Goal: Use online tool/utility: Use online tool/utility

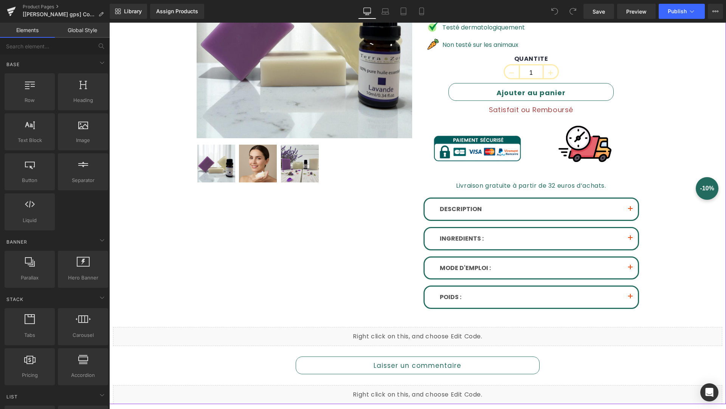
scroll to position [180, 0]
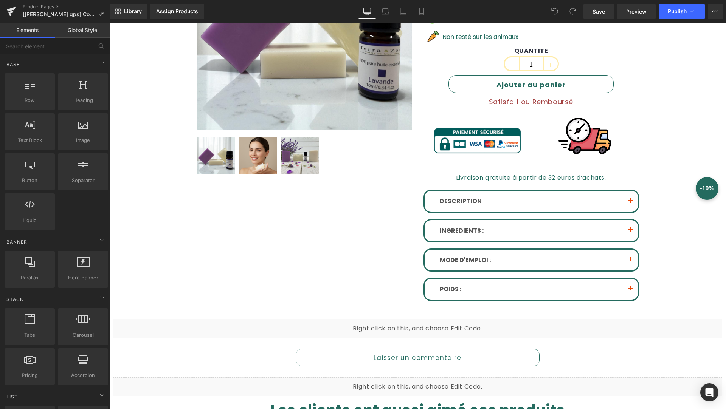
click at [528, 212] on div "DESCRIPTION Text Block [PERSON_NAME] dans l'univers de la beauté naturelle avec…" at bounding box center [530, 245] width 215 height 111
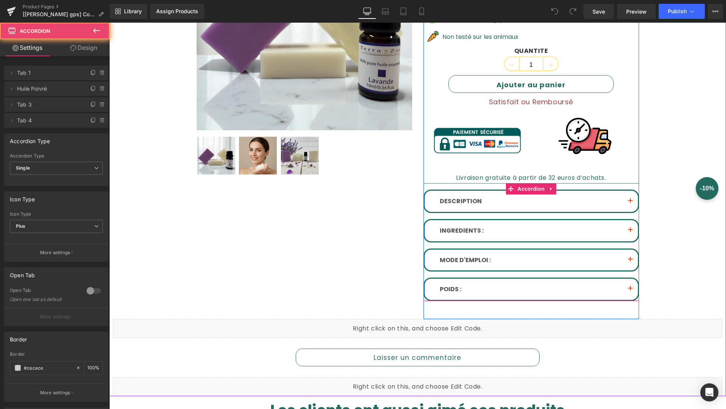
click at [630, 203] on span "button" at bounding box center [630, 203] width 0 height 0
click at [633, 194] on button "button" at bounding box center [629, 201] width 15 height 21
click at [632, 194] on button "button" at bounding box center [629, 201] width 15 height 21
click at [531, 191] on span "Accordion" at bounding box center [531, 189] width 31 height 11
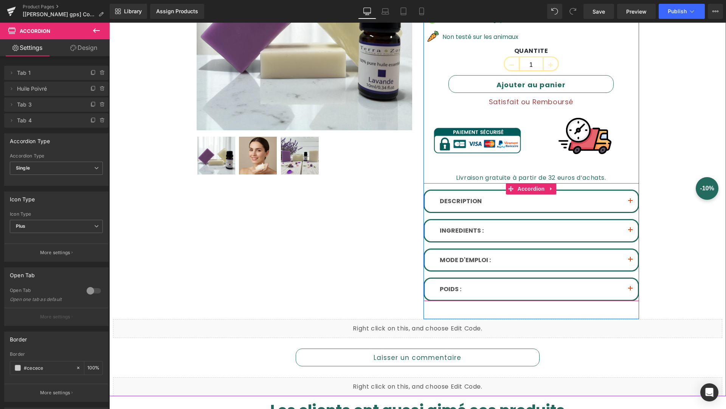
click at [457, 199] on font "DESCRIPTION" at bounding box center [461, 201] width 42 height 9
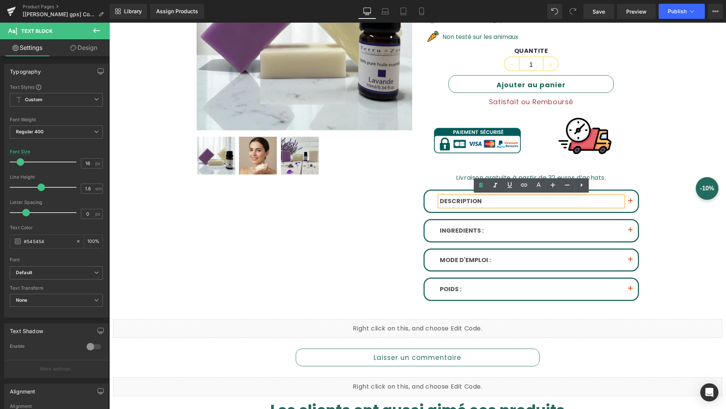
click at [522, 219] on div "INGREDIENTS : Text Block • Savon Kojic 100% naturel Acide Kojic, eau, glycérine…" at bounding box center [530, 230] width 215 height 23
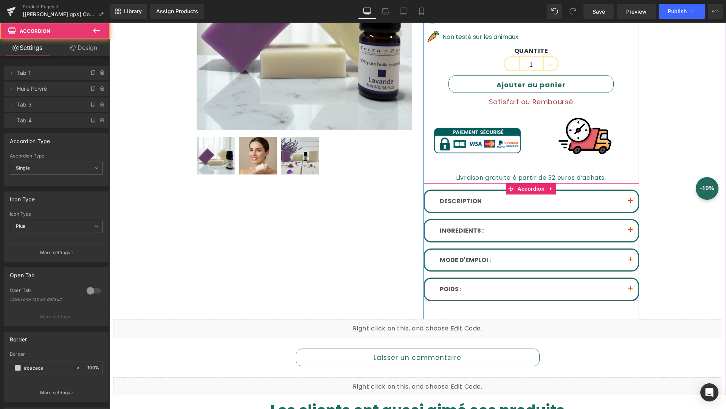
click at [519, 239] on div "INGREDIENTS : Text Block" at bounding box center [530, 230] width 213 height 21
click at [519, 218] on div "DESCRIPTION Text Block [PERSON_NAME] dans l'univers de la beauté naturelle avec…" at bounding box center [530, 245] width 215 height 111
click at [603, 249] on div "MODE D'EMPLOI : Text Block Routine de soin (matin) Etape 1 : Nettoyage doux Com…" at bounding box center [530, 260] width 215 height 23
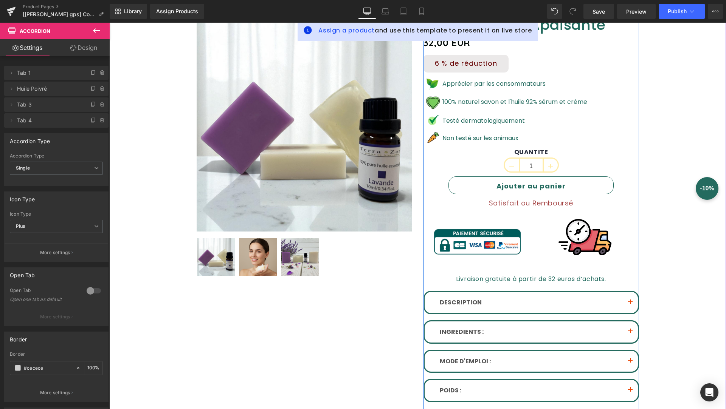
click at [585, 120] on p "Testé dermatologiquement" at bounding box center [514, 121] width 145 height 10
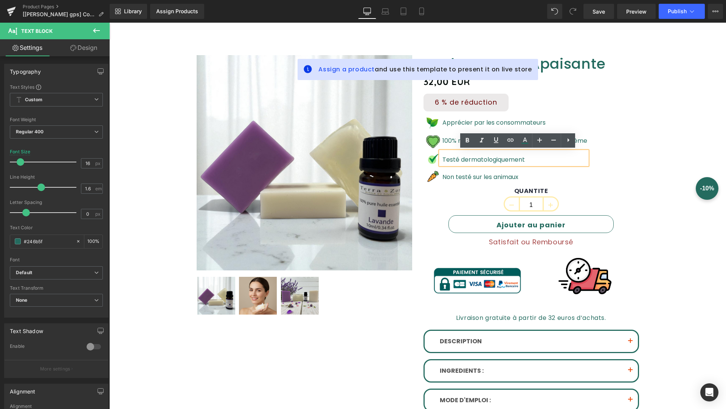
scroll to position [38, 0]
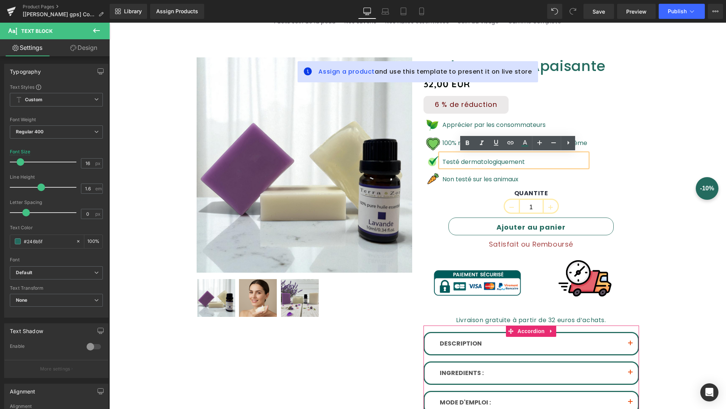
click at [528, 336] on span "Accordion" at bounding box center [531, 331] width 31 height 11
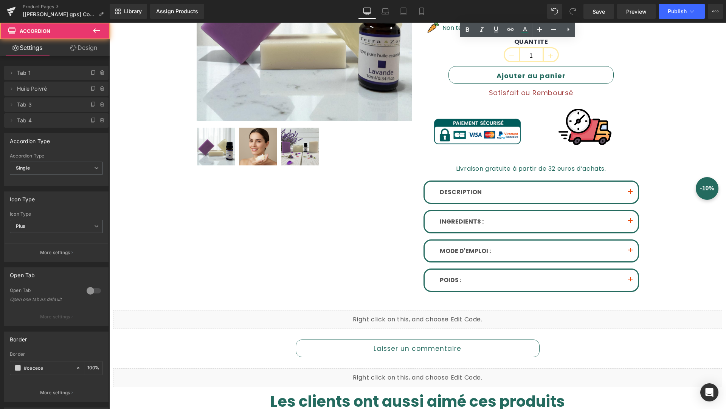
scroll to position [192, 0]
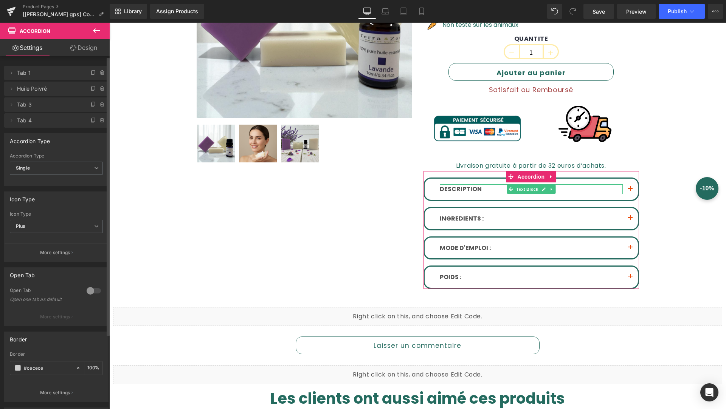
click at [27, 68] on span "Tab 1" at bounding box center [48, 73] width 63 height 14
click at [26, 70] on span "Tab 1" at bounding box center [48, 73] width 63 height 14
click at [19, 72] on span "Tab 1" at bounding box center [48, 73] width 63 height 14
click at [5, 73] on li "Delete Cancel Tab 1 Tab 1 Name Tab 1 #FFFFFF Background #ffffff 100 %" at bounding box center [56, 73] width 104 height 14
click at [9, 74] on icon at bounding box center [11, 73] width 6 height 6
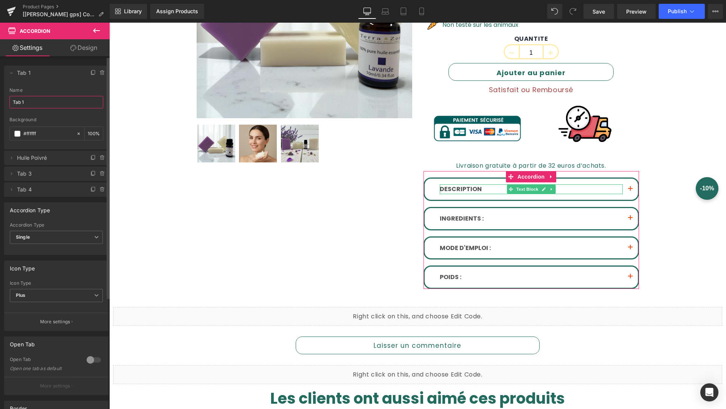
click at [46, 104] on input "Tab 1" at bounding box center [56, 102] width 94 height 12
click at [45, 157] on span "Huile Poivré" at bounding box center [48, 158] width 63 height 14
click at [42, 161] on span "Huile Poivré" at bounding box center [48, 158] width 63 height 14
click at [11, 158] on icon at bounding box center [11, 158] width 6 height 6
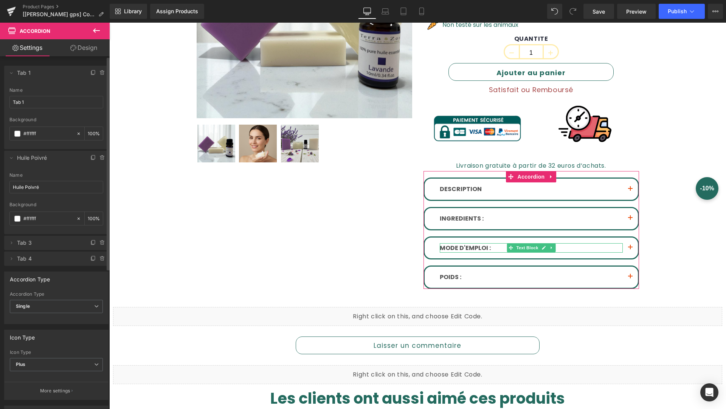
click at [36, 240] on span "Tab 3" at bounding box center [48, 243] width 63 height 14
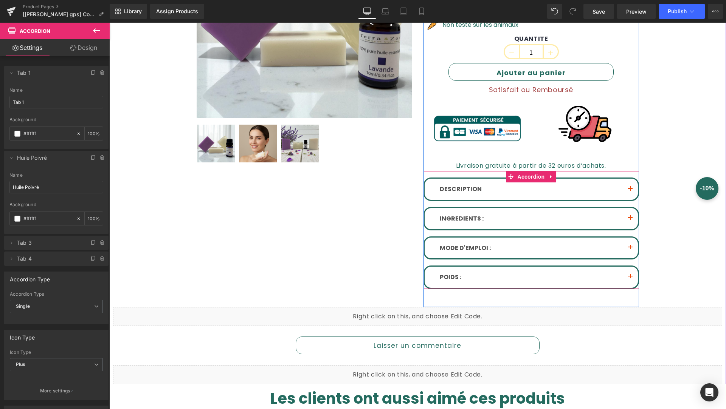
click at [628, 185] on button "button" at bounding box center [629, 189] width 15 height 21
click at [628, 184] on button "button" at bounding box center [629, 189] width 15 height 21
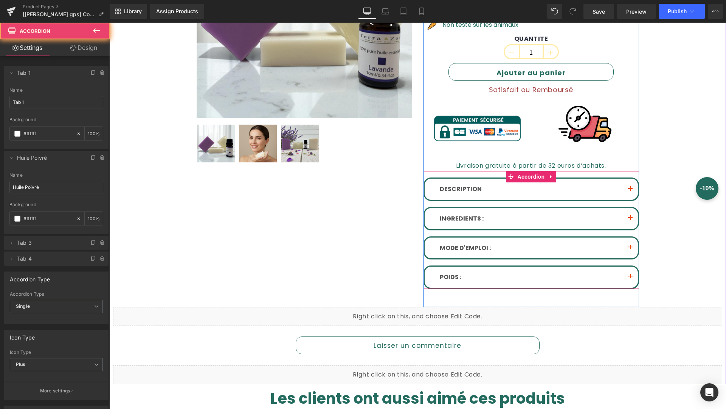
click at [628, 184] on button "button" at bounding box center [629, 189] width 15 height 21
click at [622, 238] on button "button" at bounding box center [629, 248] width 15 height 21
click at [617, 238] on div "MODE D'EMPLOI : Text Block" at bounding box center [530, 248] width 213 height 21
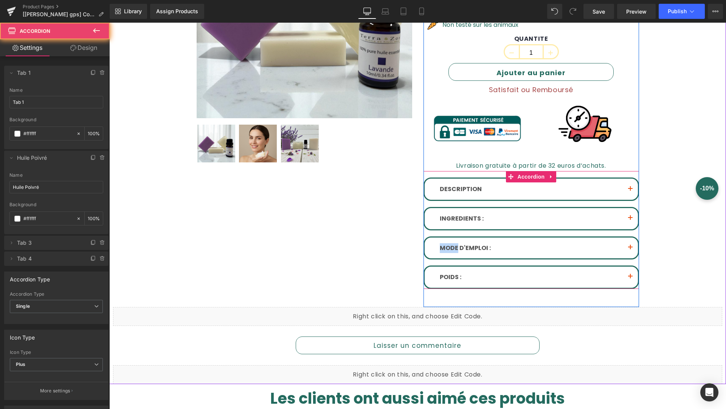
click at [617, 238] on div "MODE D'EMPLOI : Text Block" at bounding box center [530, 248] width 213 height 21
click at [592, 260] on div "DESCRIPTION Text Block [PERSON_NAME] dans l'univers de la beauté naturelle avec…" at bounding box center [530, 233] width 215 height 111
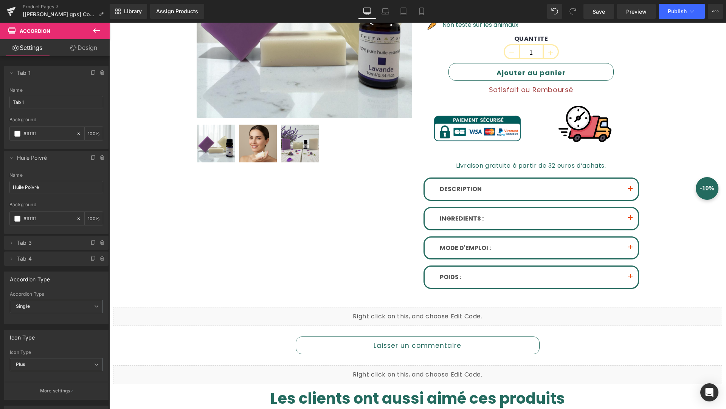
click at [25, 33] on span "Accordion" at bounding box center [35, 31] width 31 height 6
click at [92, 30] on icon at bounding box center [96, 30] width 9 height 9
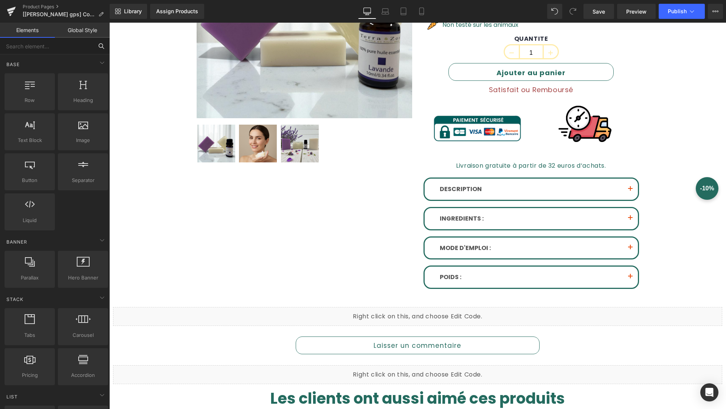
click at [42, 48] on input "text" at bounding box center [46, 46] width 93 height 17
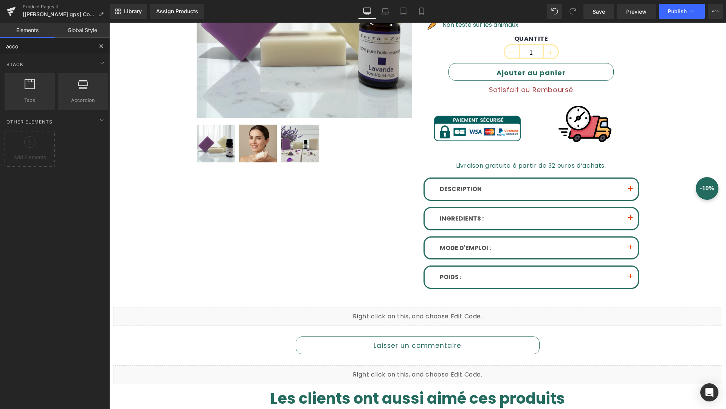
type input "accor"
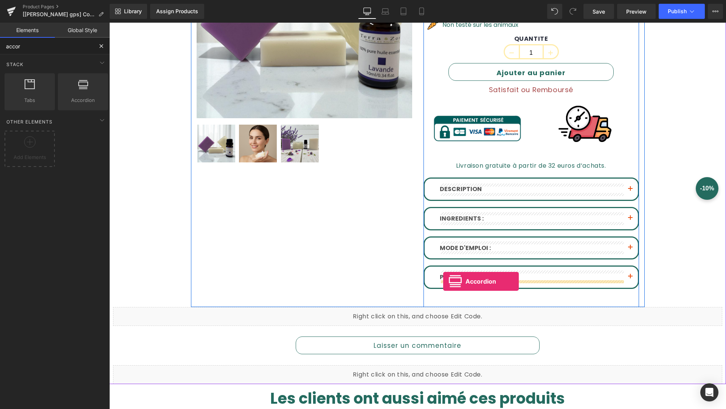
drag, startPoint x: 190, startPoint y: 109, endPoint x: 449, endPoint y: 288, distance: 315.0
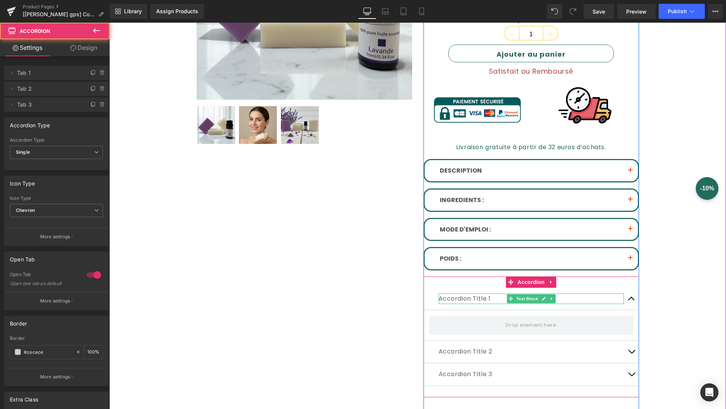
scroll to position [221, 0]
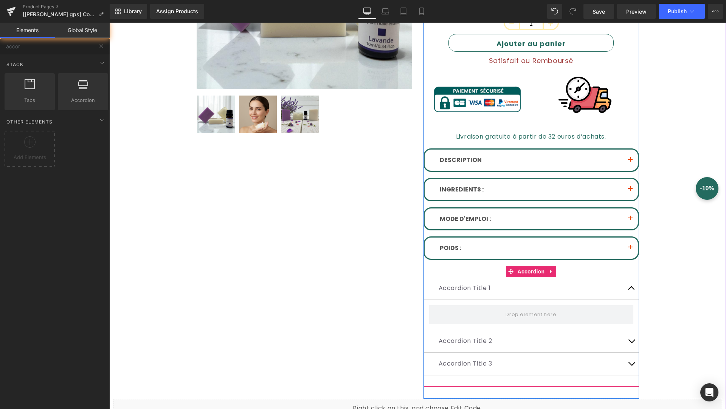
click at [542, 314] on span at bounding box center [531, 315] width 56 height 12
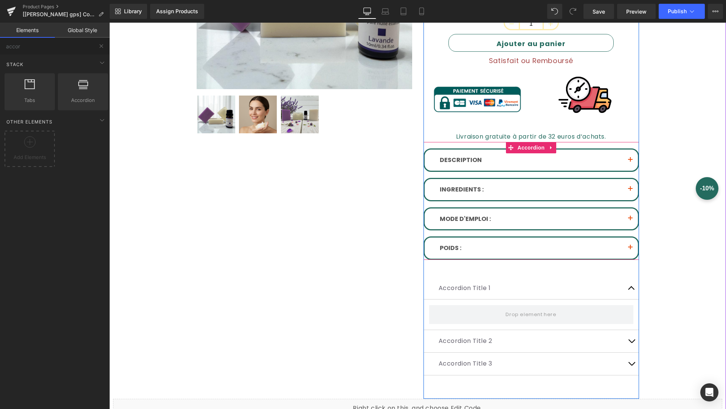
click at [586, 152] on div "DESCRIPTION Text Block" at bounding box center [530, 160] width 213 height 21
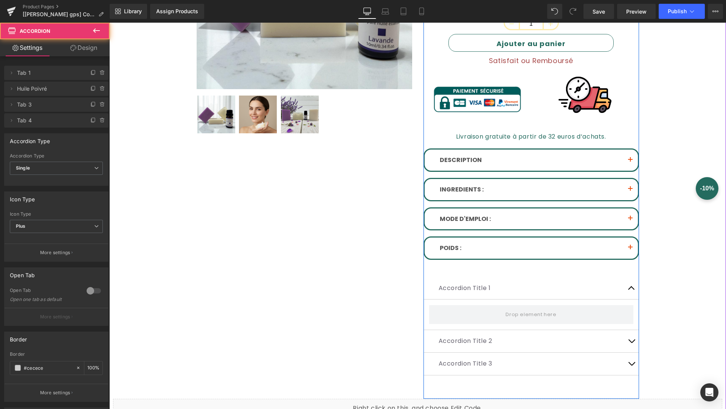
click at [541, 336] on div "Accordion Title 2 Text Block" at bounding box center [530, 341] width 185 height 11
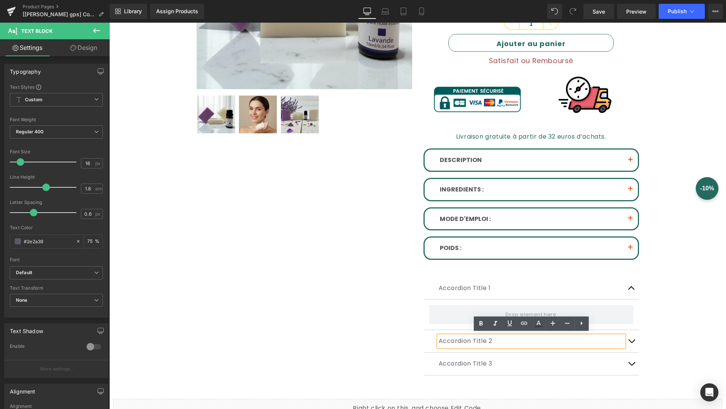
click at [624, 337] on div "Accordion Title 2" at bounding box center [530, 341] width 185 height 11
click at [637, 338] on button "button" at bounding box center [631, 341] width 15 height 22
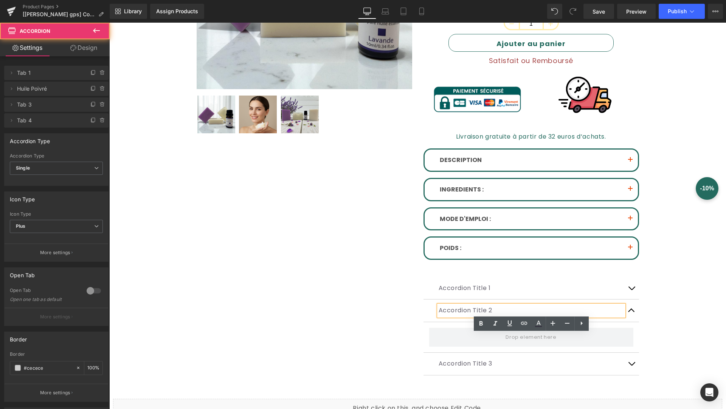
click at [635, 156] on button "button" at bounding box center [629, 160] width 15 height 21
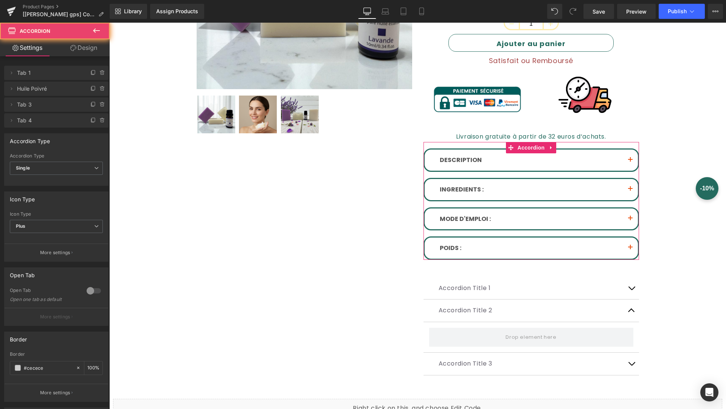
click at [632, 155] on button "button" at bounding box center [629, 160] width 15 height 21
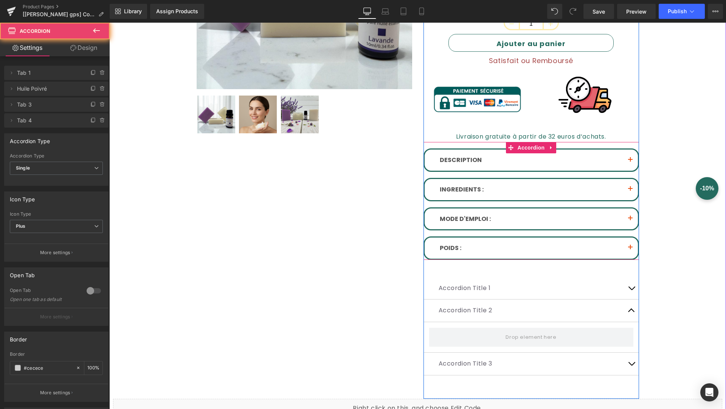
click at [632, 155] on button "button" at bounding box center [629, 160] width 15 height 21
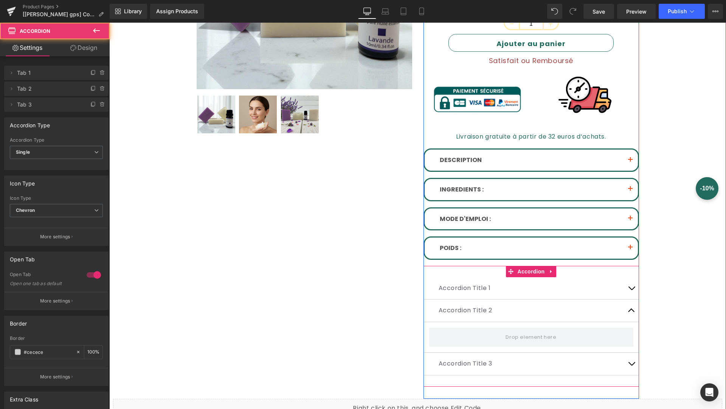
click at [509, 277] on div "Accordion Title 1 Text Block" at bounding box center [530, 288] width 215 height 23
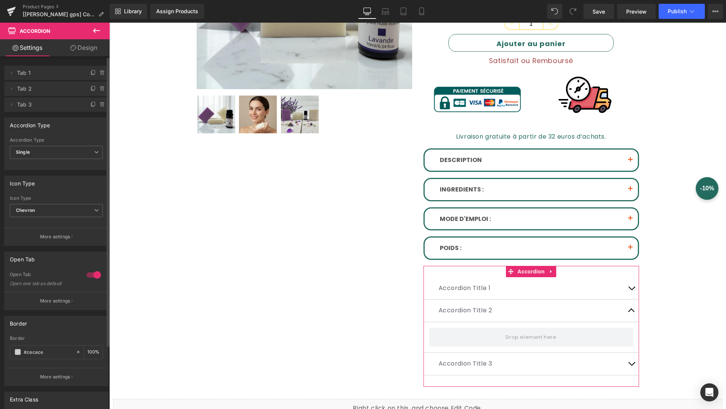
click at [42, 62] on div "Delete Cancel Tab 1 Tab 1 Name Tab 1 #FFFFFF Background #ffffff 100 % Delete Ca…" at bounding box center [56, 85] width 113 height 54
click at [42, 67] on span "Tab 1" at bounding box center [48, 73] width 63 height 14
click at [42, 73] on span "Tab 1" at bounding box center [48, 73] width 63 height 14
click at [12, 70] on icon at bounding box center [11, 73] width 6 height 6
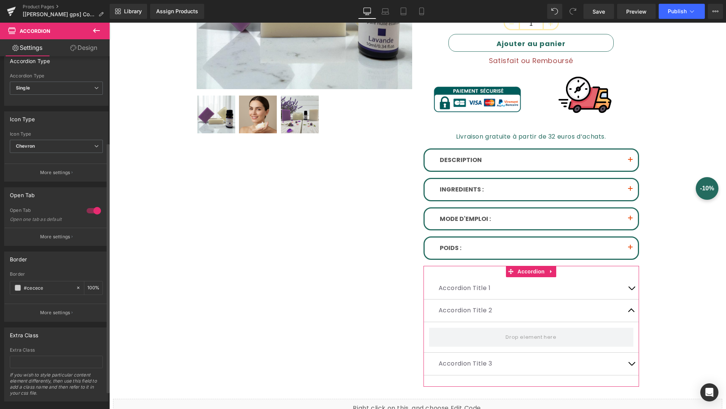
scroll to position [140, 0]
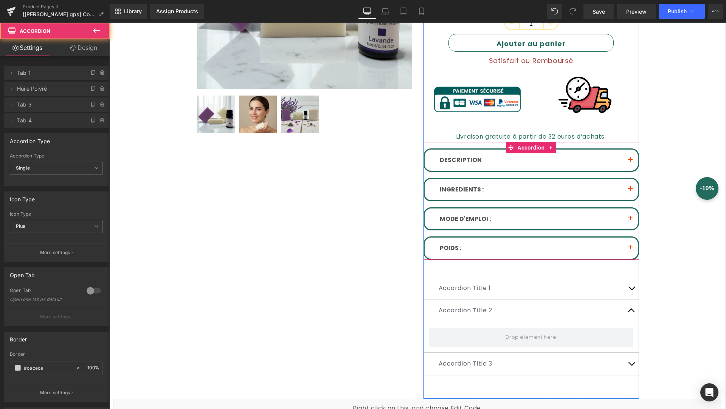
click at [631, 212] on button "button" at bounding box center [629, 219] width 15 height 21
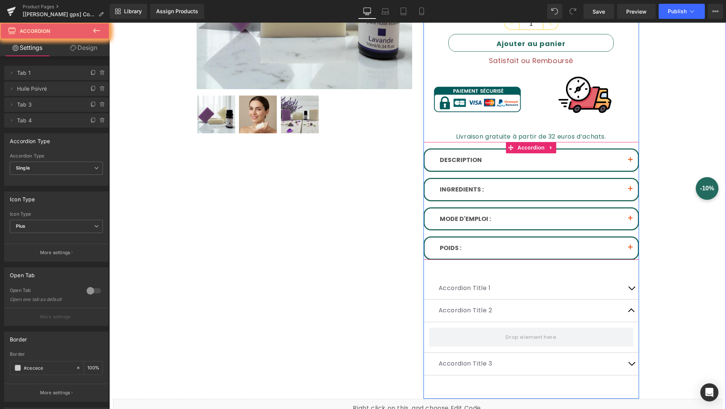
click at [631, 212] on button "button" at bounding box center [629, 219] width 15 height 21
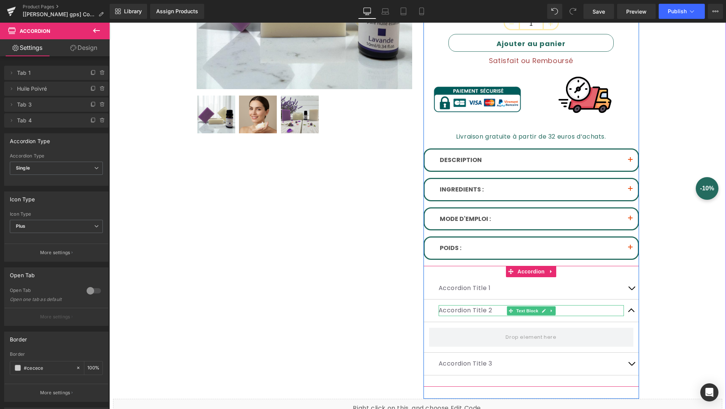
click at [579, 312] on p "Accordion Title 2" at bounding box center [530, 310] width 185 height 11
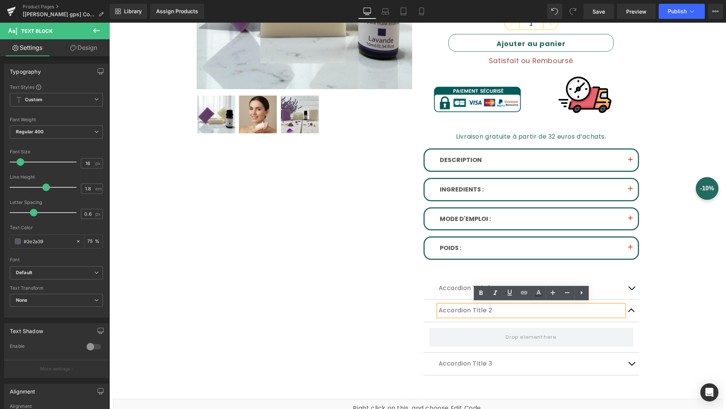
click at [578, 269] on div "Accordion Title 1 Text Block Accordion Title 2 Text Block Accordion Title 3 Tex…" at bounding box center [530, 326] width 215 height 121
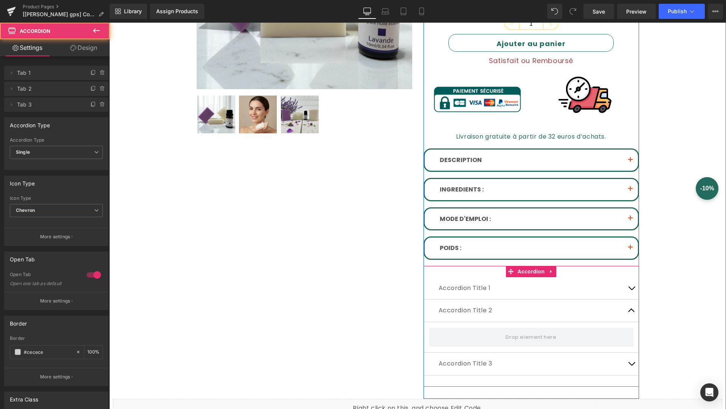
click at [595, 283] on div "Accordion Title 1 Text Block" at bounding box center [530, 288] width 185 height 11
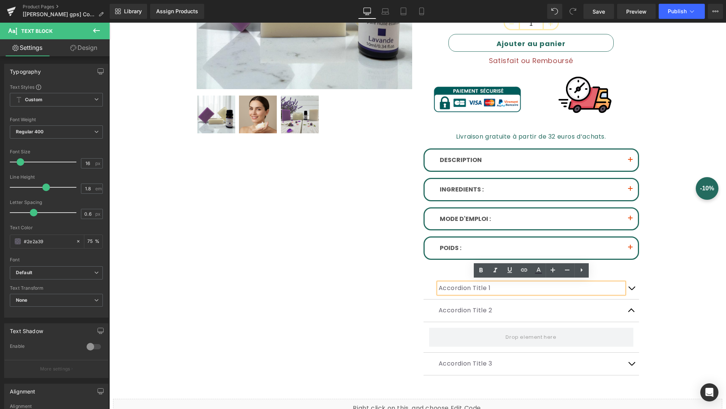
click at [607, 272] on div "Accordion Title 1 Text Block Accordion Title 2 Text Block Accordion Title 3 Tex…" at bounding box center [530, 326] width 215 height 121
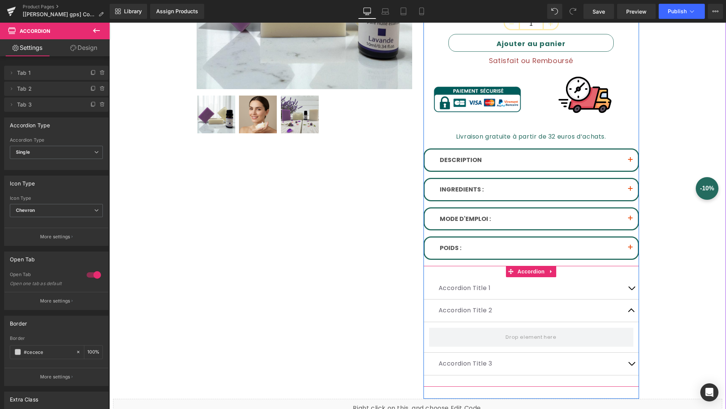
click at [624, 272] on div "Accordion Title 1 Text Block Accordion Title 2 Text Block Accordion Title 3 Tex…" at bounding box center [530, 326] width 215 height 121
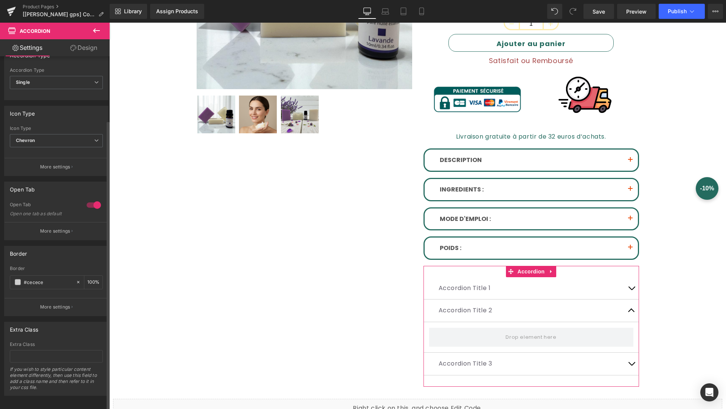
scroll to position [77, 0]
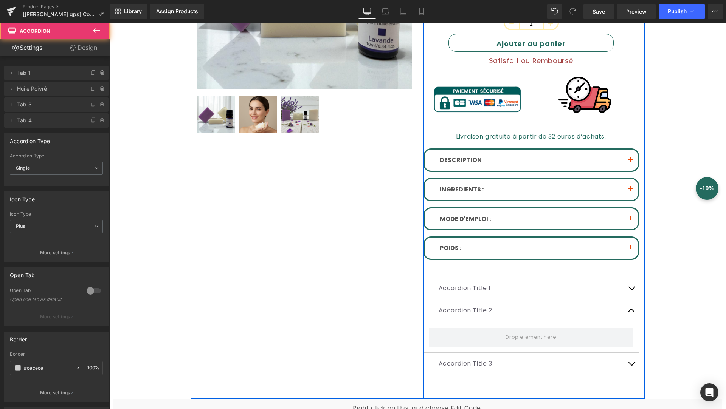
click at [631, 242] on button "button" at bounding box center [629, 248] width 15 height 21
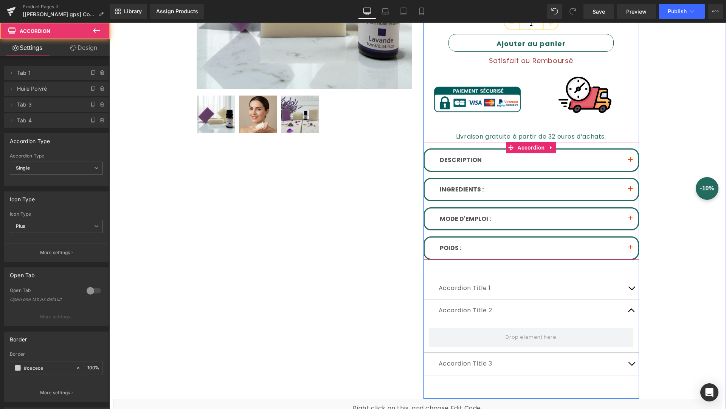
click at [631, 242] on button "button" at bounding box center [629, 248] width 15 height 21
click at [617, 252] on div "POIDS : Text Block" at bounding box center [530, 248] width 213 height 21
click at [561, 252] on div "POIDS : Text Block" at bounding box center [530, 248] width 213 height 21
click at [109, 23] on div at bounding box center [109, 23] width 0 height 0
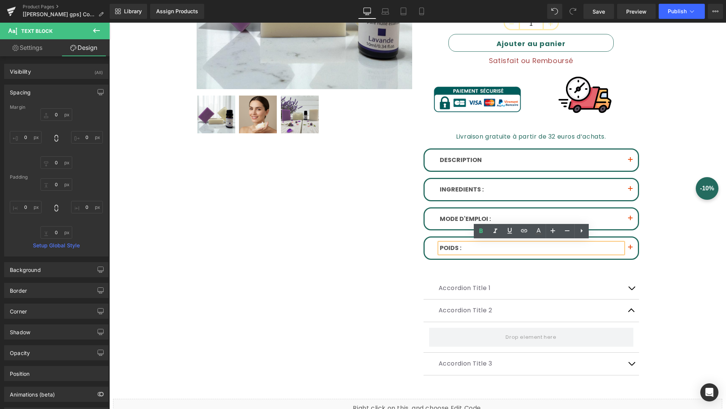
click at [453, 245] on font "POIDS :" at bounding box center [451, 248] width 22 height 9
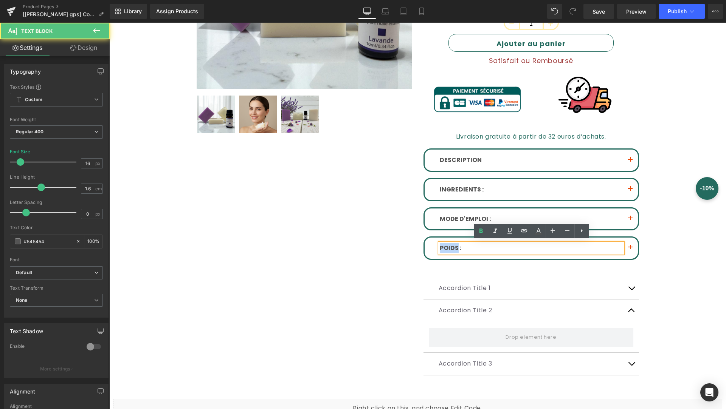
click at [453, 245] on font "POIDS :" at bounding box center [451, 248] width 22 height 9
click at [433, 245] on div "POIDS : Text Block" at bounding box center [530, 248] width 213 height 21
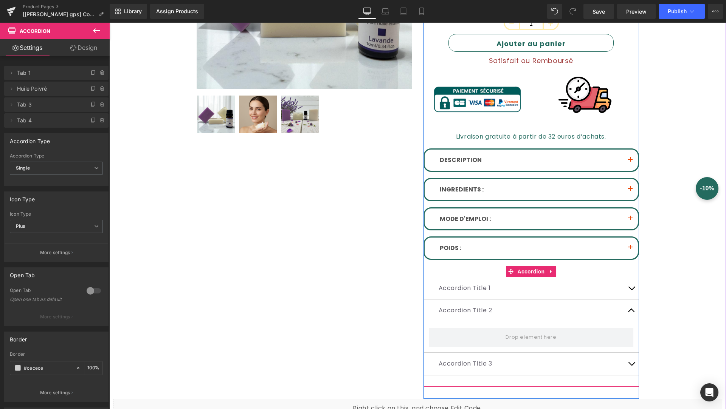
click at [500, 308] on p "Accordion Title 2" at bounding box center [530, 310] width 185 height 11
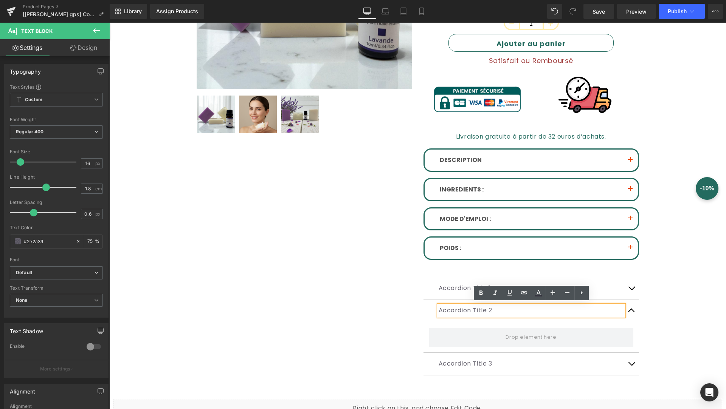
click at [632, 307] on button "button" at bounding box center [631, 311] width 15 height 22
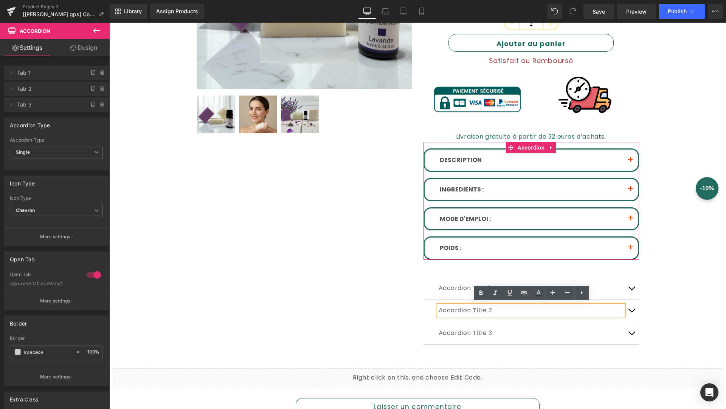
click at [629, 243] on button "button" at bounding box center [629, 248] width 15 height 21
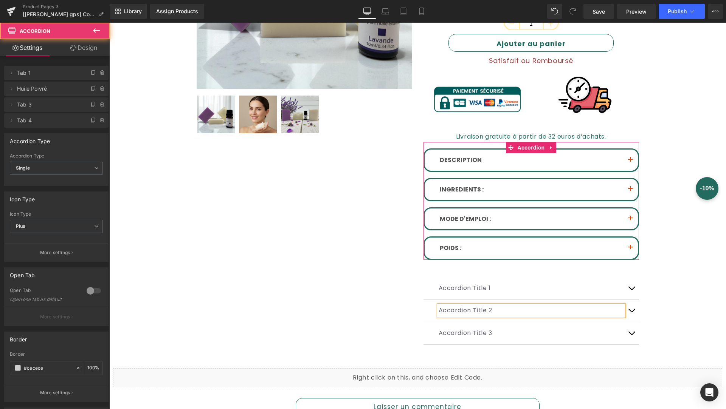
click at [629, 243] on button "button" at bounding box center [629, 248] width 15 height 21
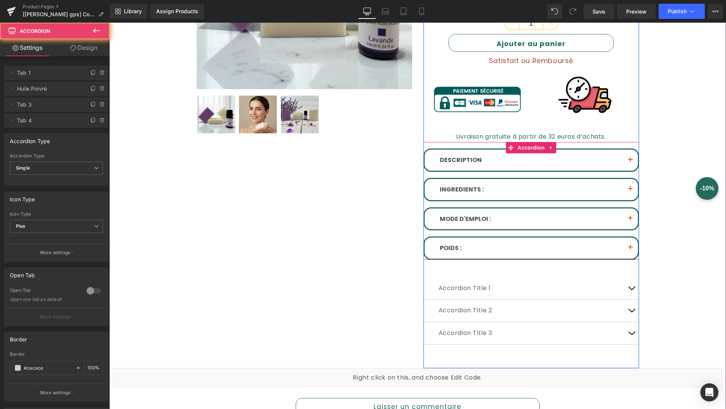
click at [629, 243] on button "button" at bounding box center [629, 248] width 15 height 21
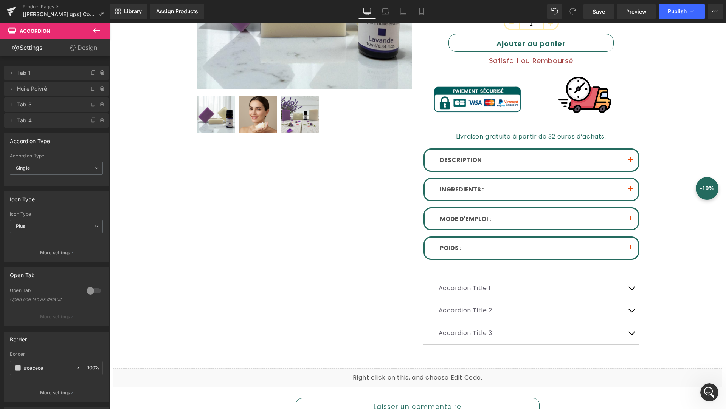
scroll to position [0, 0]
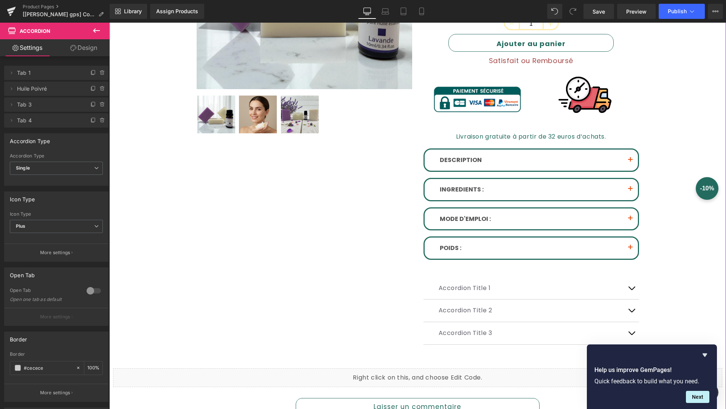
click at [626, 290] on button "button" at bounding box center [631, 288] width 15 height 22
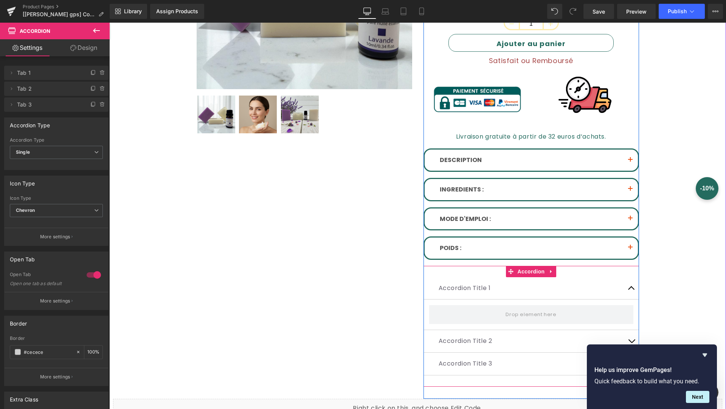
click at [631, 290] on span "button" at bounding box center [631, 290] width 0 height 0
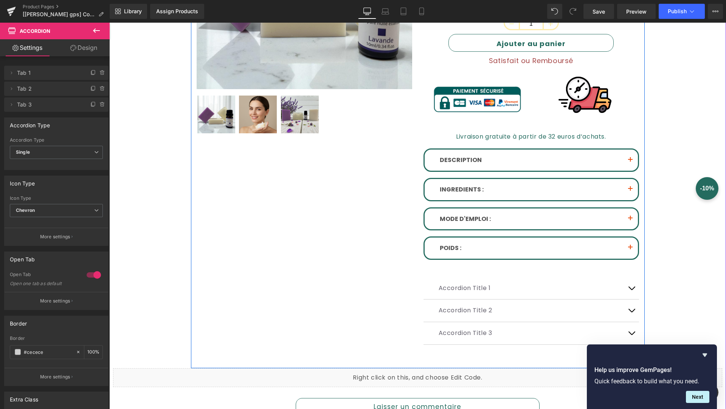
click at [625, 156] on button "button" at bounding box center [629, 160] width 15 height 21
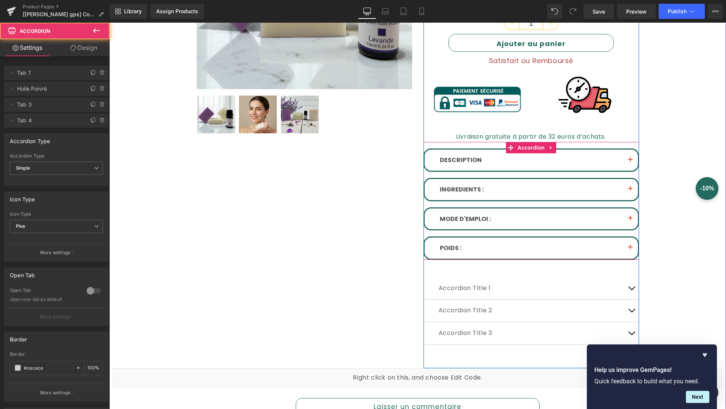
click at [625, 156] on button "button" at bounding box center [629, 160] width 15 height 21
click at [629, 154] on button "button" at bounding box center [629, 160] width 15 height 21
click at [629, 155] on button "button" at bounding box center [629, 160] width 15 height 21
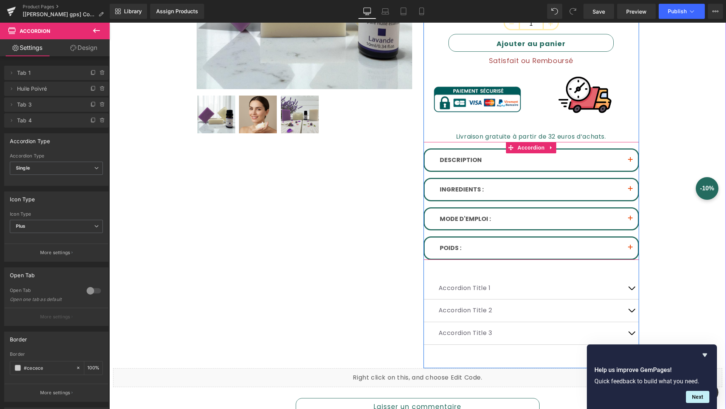
click at [629, 155] on button "button" at bounding box center [629, 160] width 15 height 21
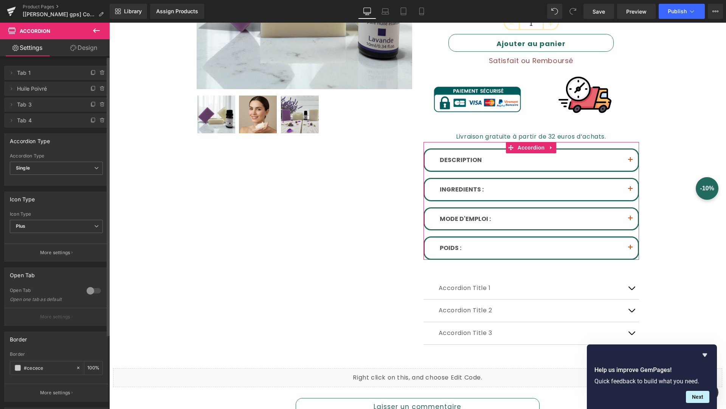
click at [91, 285] on div at bounding box center [94, 291] width 18 height 12
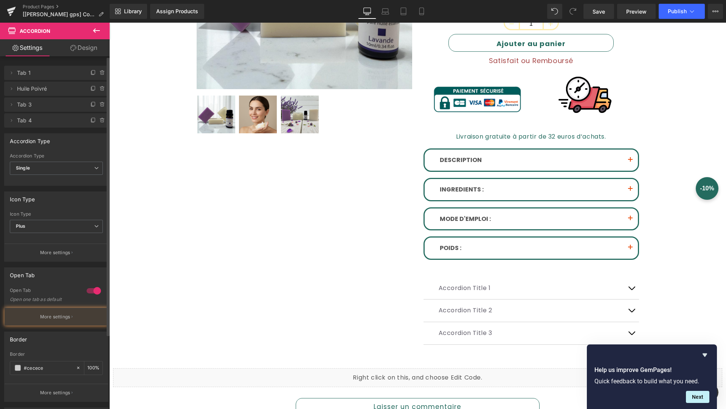
click at [88, 289] on div at bounding box center [94, 291] width 18 height 12
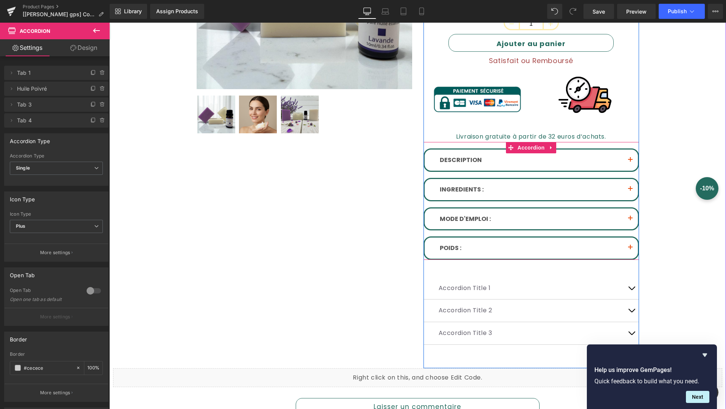
click at [627, 153] on button "button" at bounding box center [629, 160] width 15 height 21
click at [628, 155] on button "button" at bounding box center [629, 160] width 15 height 21
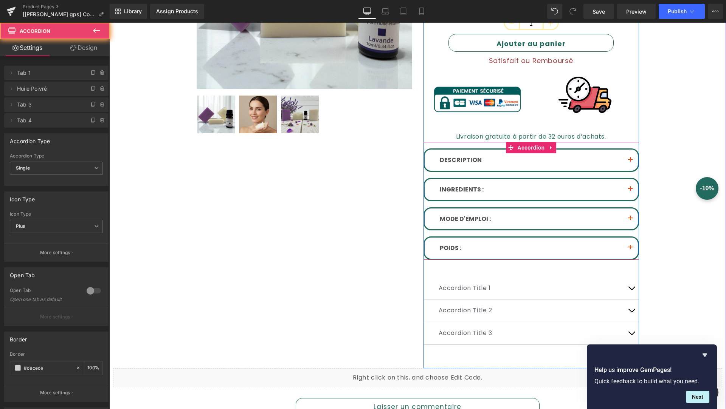
click at [628, 155] on button "button" at bounding box center [629, 160] width 15 height 21
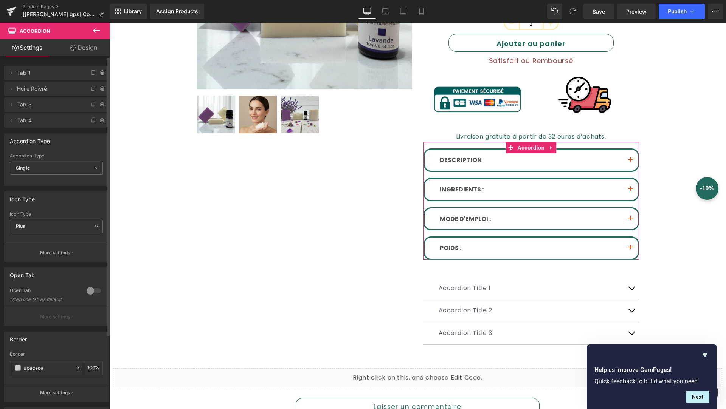
click at [90, 285] on div at bounding box center [94, 291] width 18 height 12
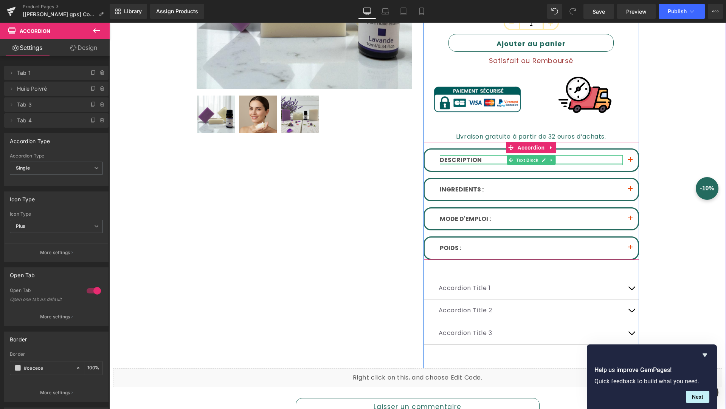
click at [573, 163] on div at bounding box center [531, 164] width 183 height 2
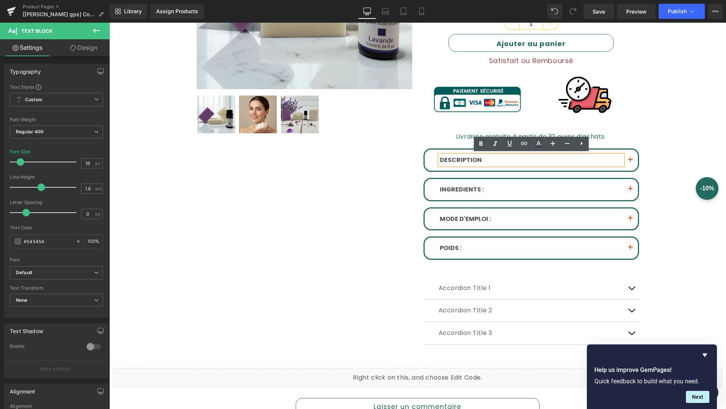
click at [632, 157] on button "button" at bounding box center [629, 160] width 15 height 21
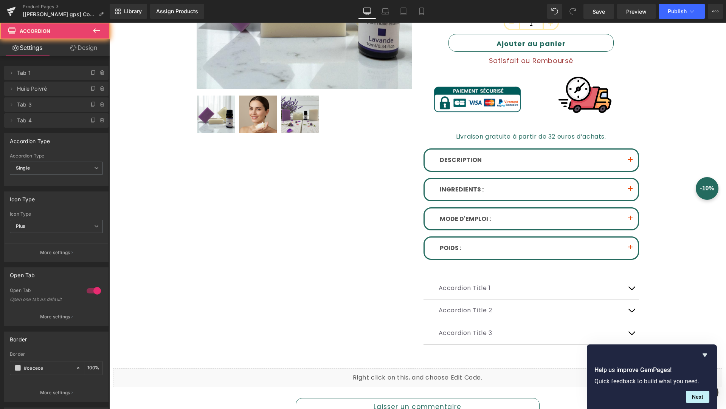
click at [631, 152] on button "button" at bounding box center [629, 160] width 15 height 21
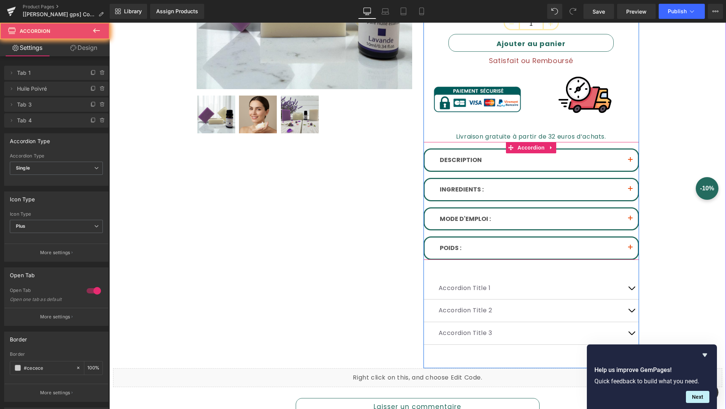
click at [631, 152] on button "button" at bounding box center [629, 160] width 15 height 21
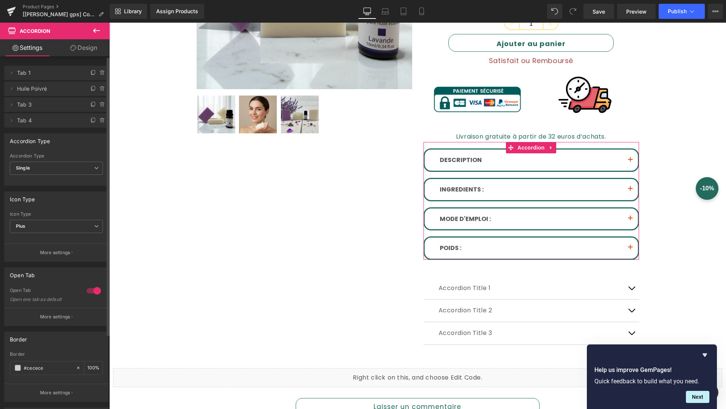
scroll to position [93, 0]
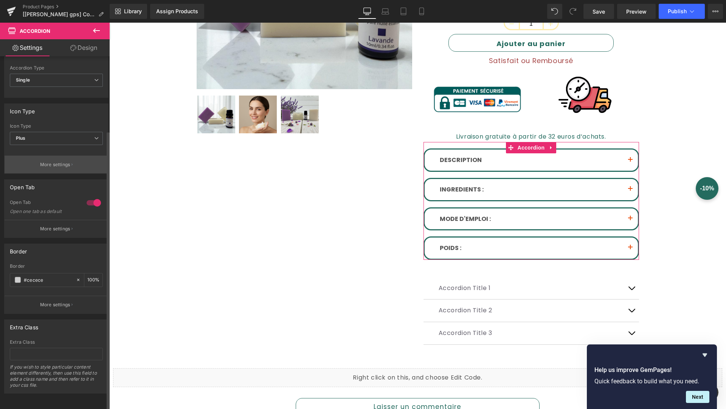
click at [65, 156] on button "More settings" at bounding box center [57, 165] width 104 height 18
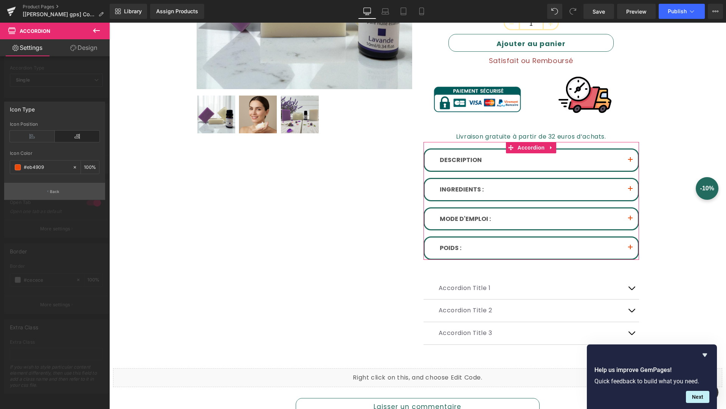
click at [57, 192] on p "Back" at bounding box center [55, 192] width 10 height 6
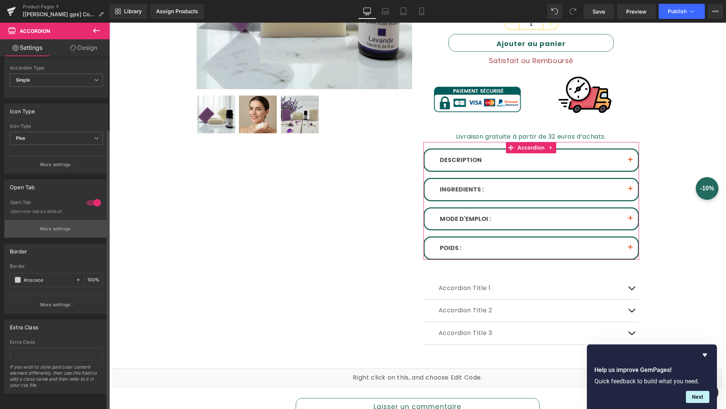
scroll to position [43, 0]
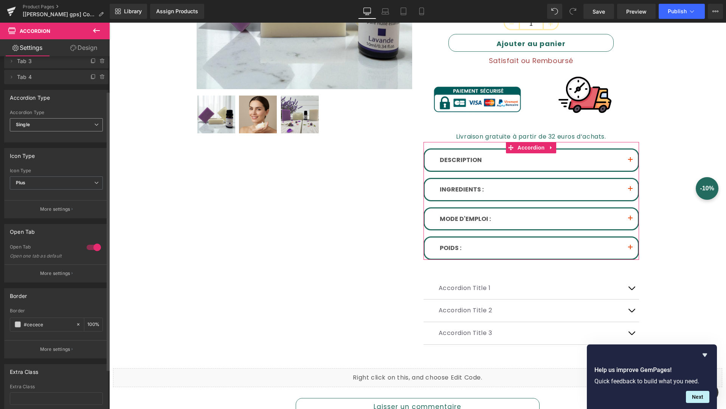
click at [92, 121] on span "Single" at bounding box center [56, 124] width 93 height 13
drag, startPoint x: 81, startPoint y: 131, endPoint x: 81, endPoint y: 136, distance: 5.3
click at [81, 135] on div "Single Multiple Single" at bounding box center [55, 126] width 90 height 17
click at [81, 137] on li "Multiple" at bounding box center [55, 138] width 90 height 11
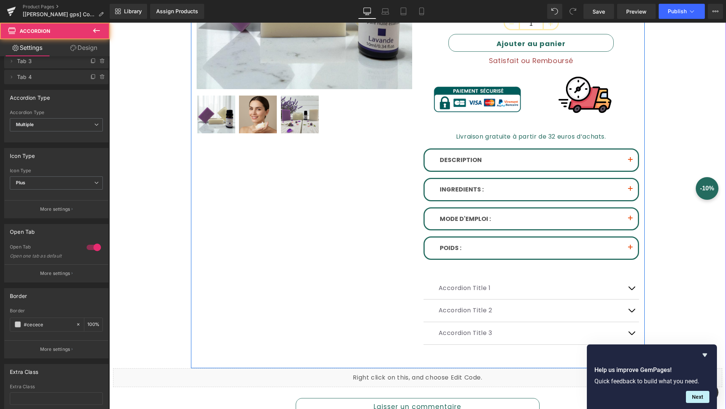
click at [632, 158] on button "button" at bounding box center [629, 160] width 15 height 21
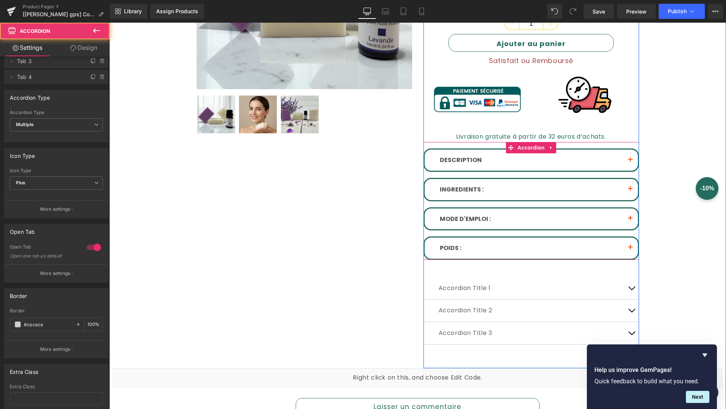
click at [630, 162] on span "button" at bounding box center [630, 162] width 0 height 0
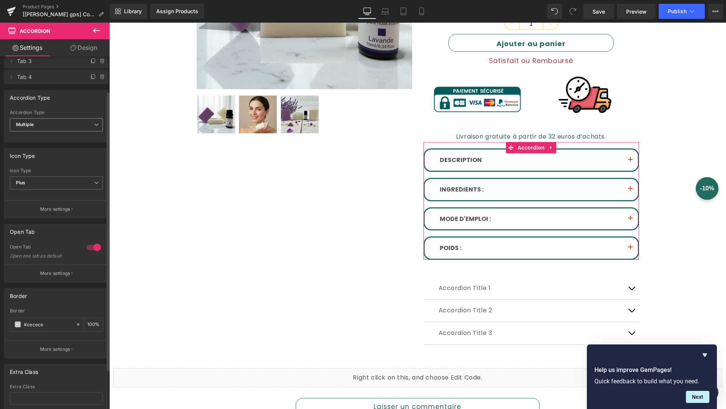
click at [70, 125] on span "Multiple" at bounding box center [56, 124] width 93 height 13
drag, startPoint x: 76, startPoint y: 147, endPoint x: 303, endPoint y: 172, distance: 229.0
click at [76, 147] on li "Single" at bounding box center [55, 149] width 90 height 11
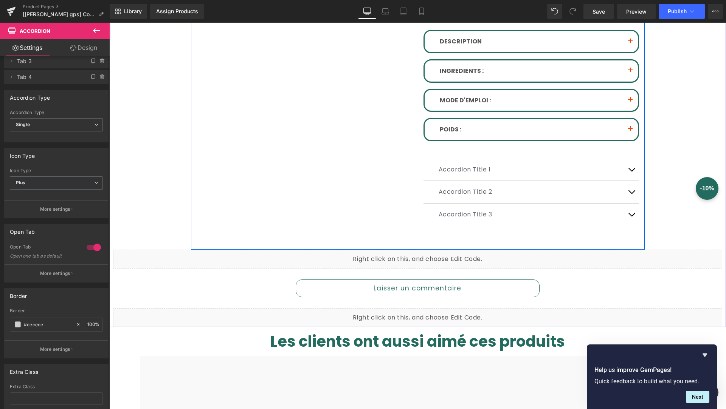
scroll to position [350, 0]
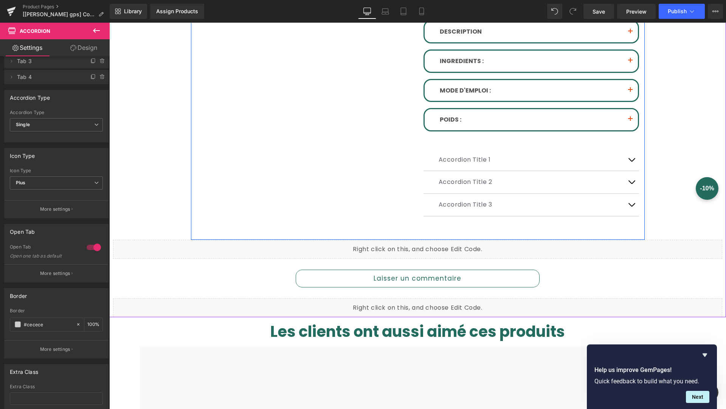
click at [550, 223] on div "Accordion Title 1 Text Block Accordion Title 2 Text Block Accordion Title 3 Tex…" at bounding box center [530, 183] width 215 height 90
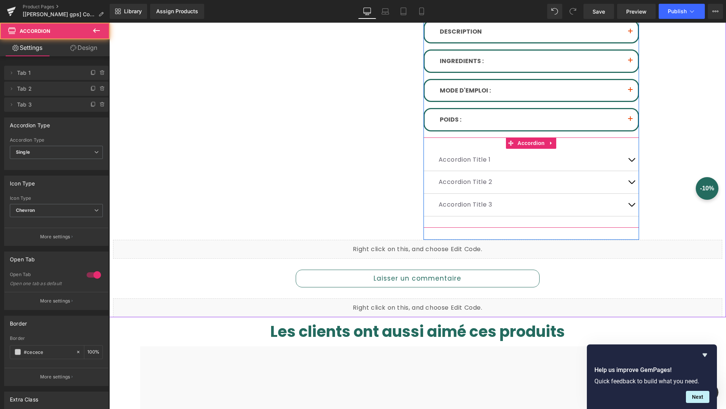
click at [545, 159] on div "Accordion Title 1 Text Block" at bounding box center [530, 160] width 185 height 11
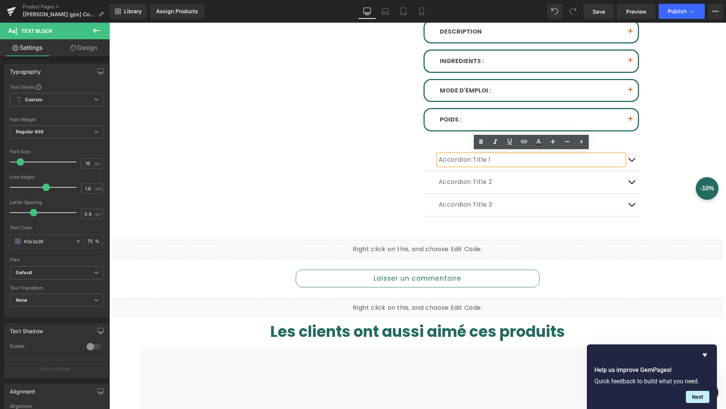
click at [634, 155] on button "button" at bounding box center [631, 160] width 15 height 22
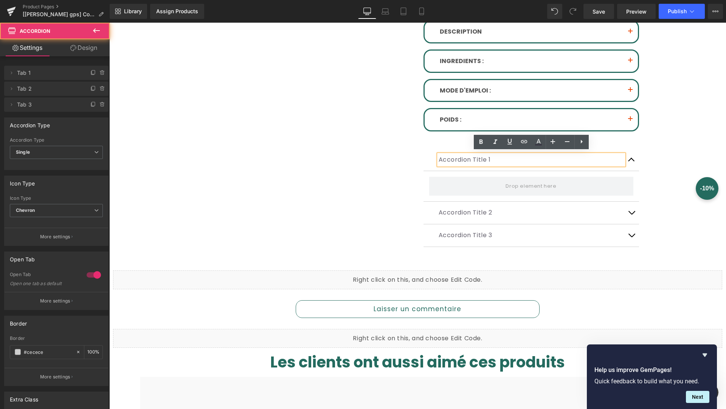
click at [633, 214] on button "button" at bounding box center [631, 213] width 15 height 22
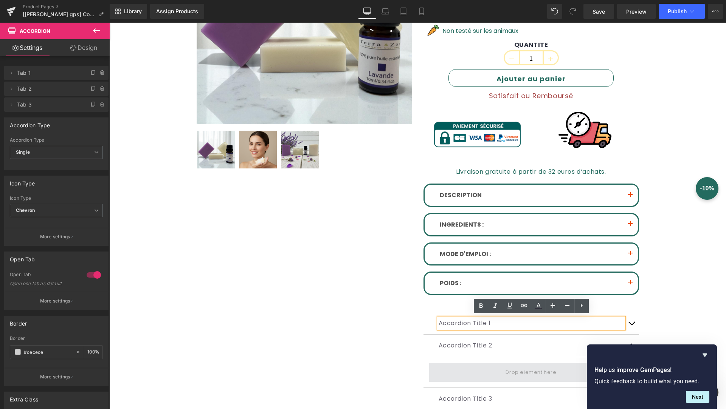
scroll to position [178, 0]
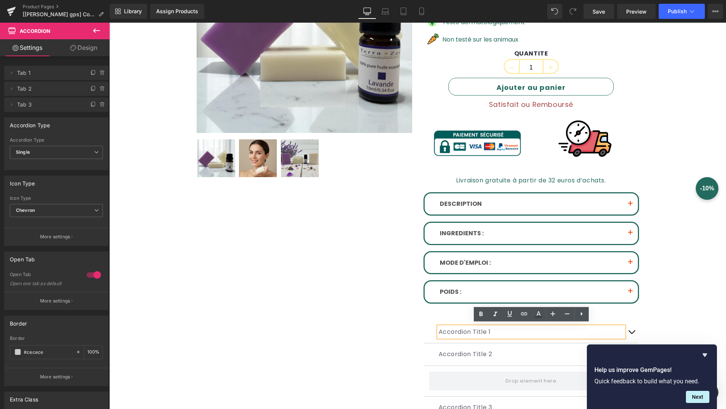
click at [624, 200] on button "button" at bounding box center [629, 204] width 15 height 21
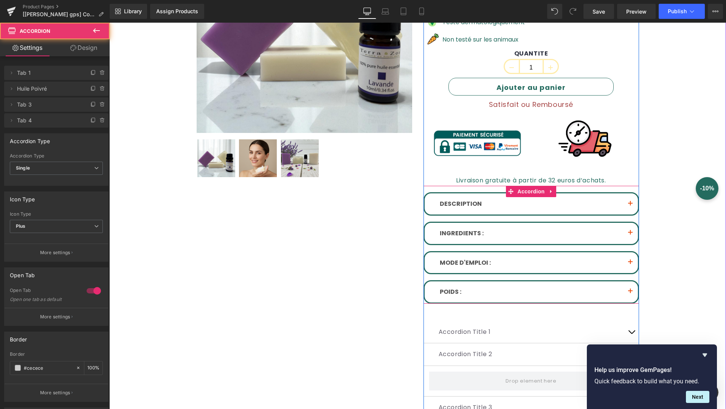
click at [628, 200] on button "button" at bounding box center [629, 204] width 15 height 21
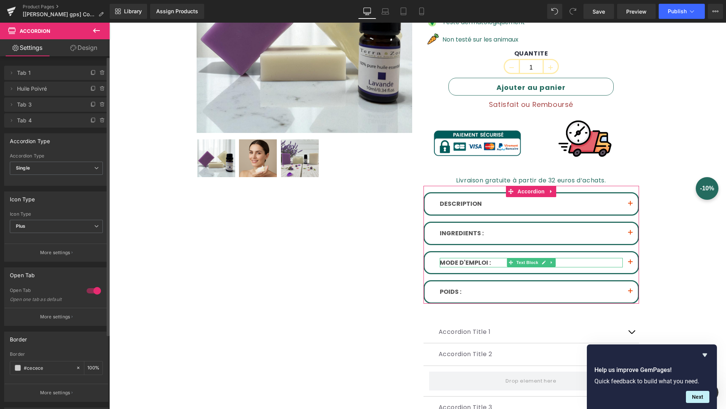
click at [25, 98] on span "Tab 3" at bounding box center [48, 105] width 63 height 14
click at [42, 84] on span "Huile Poivré" at bounding box center [48, 89] width 63 height 14
click at [47, 167] on span "Single" at bounding box center [56, 168] width 93 height 13
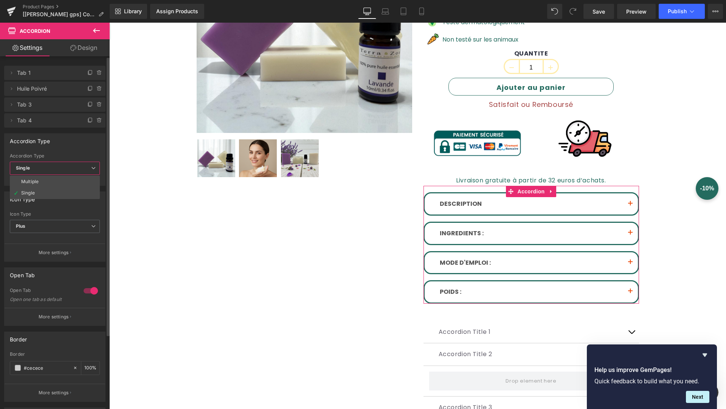
click at [48, 167] on span "Single" at bounding box center [55, 168] width 90 height 13
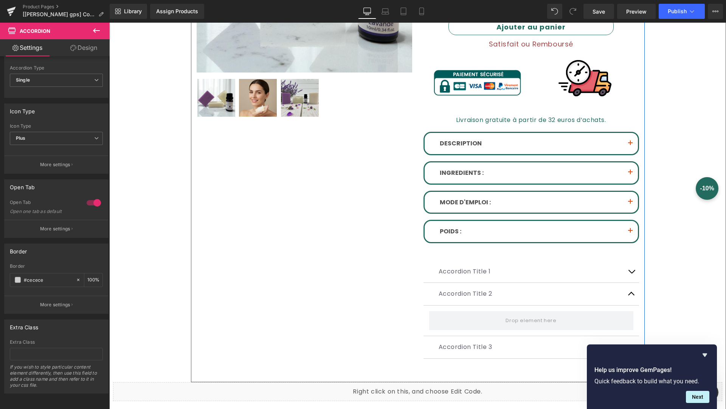
scroll to position [240, 0]
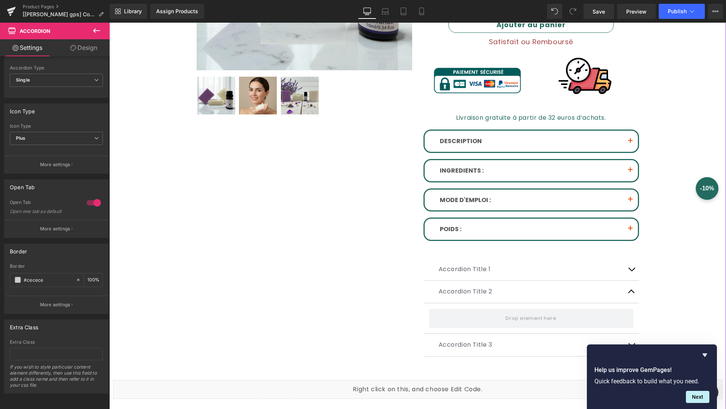
click at [634, 138] on button "button" at bounding box center [629, 141] width 15 height 21
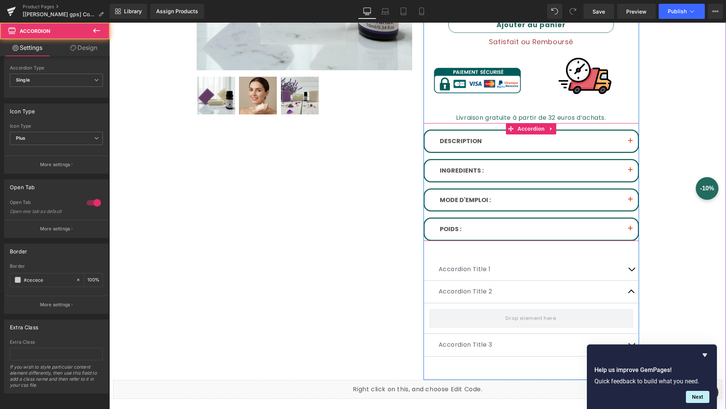
click at [632, 138] on button "button" at bounding box center [629, 141] width 15 height 21
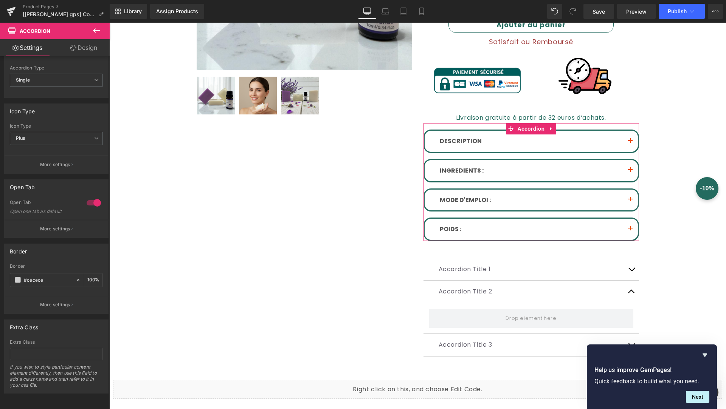
click at [76, 45] on link "Design" at bounding box center [83, 47] width 55 height 17
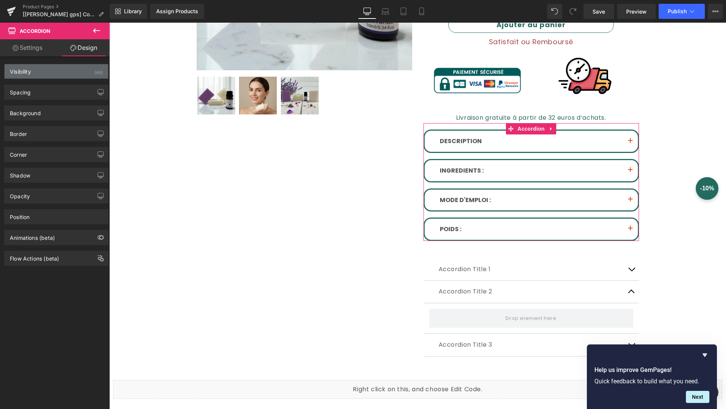
click at [39, 74] on div "Visibility (All)" at bounding box center [57, 71] width 104 height 14
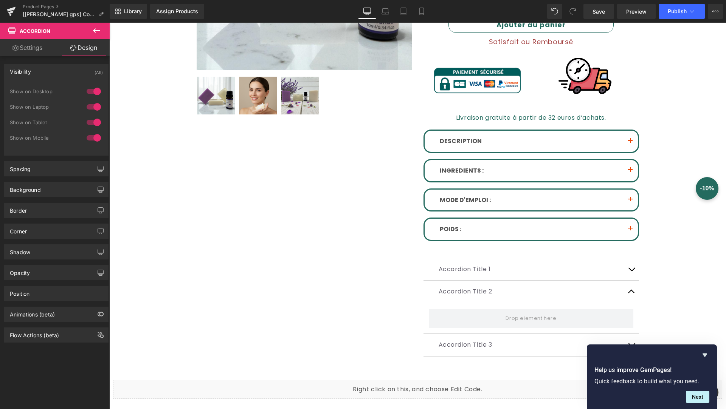
click at [93, 26] on icon at bounding box center [96, 30] width 9 height 9
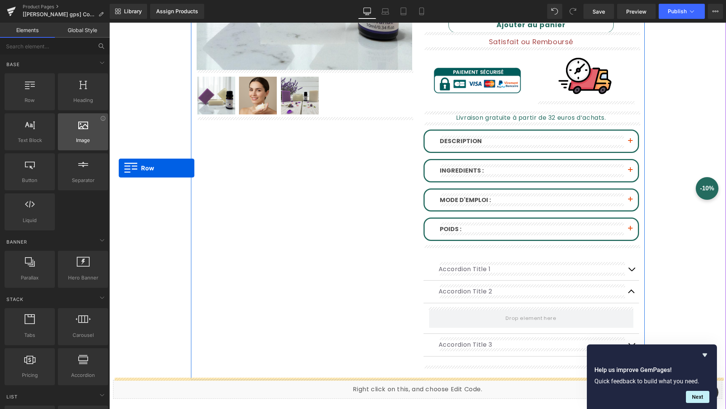
drag, startPoint x: 38, startPoint y: 99, endPoint x: 71, endPoint y: 117, distance: 37.5
click at [71, 119] on div "Row rows, columns, layouts, div Heading headings, titles, h1,h2,h3,h4,h5,h6 Tex…" at bounding box center [56, 152] width 107 height 160
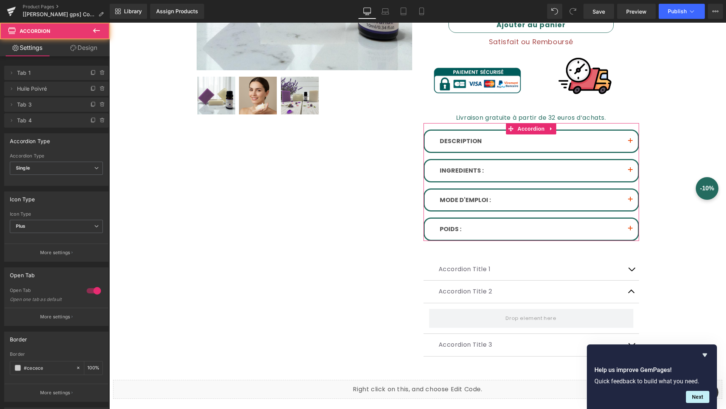
scroll to position [93, 0]
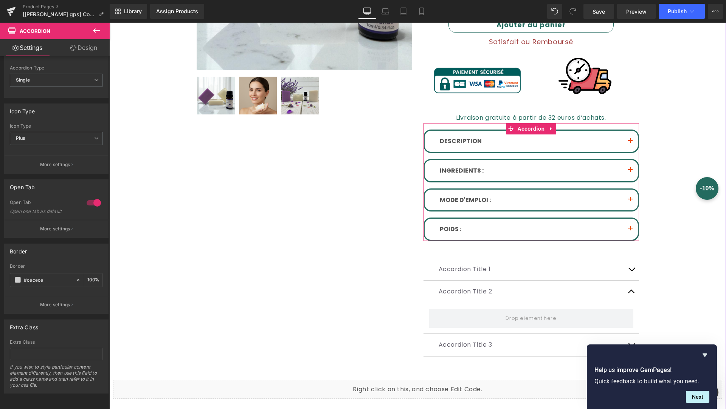
click at [95, 46] on link "Design" at bounding box center [83, 47] width 55 height 17
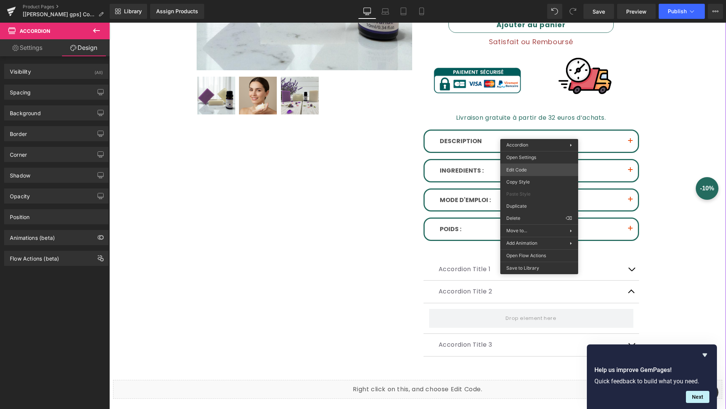
click at [548, 0] on div "Row You are previewing how the will restyle your page. You can not edit Element…" at bounding box center [363, 0] width 726 height 0
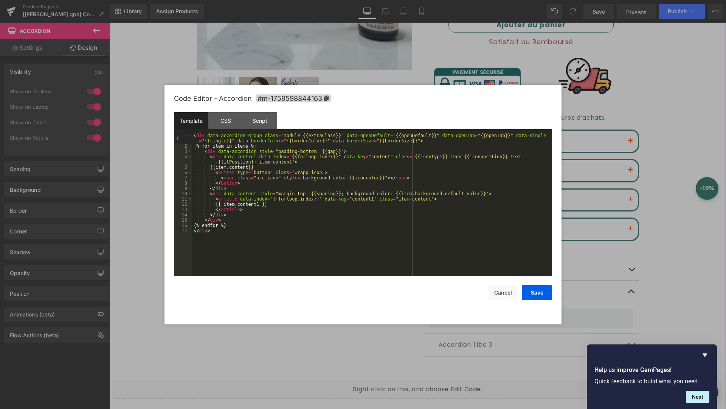
click at [547, 108] on div "Code Editor - Accordion #m-1759598844163" at bounding box center [363, 98] width 378 height 27
click at [592, 85] on div at bounding box center [363, 204] width 726 height 409
